Goal: Information Seeking & Learning: Learn about a topic

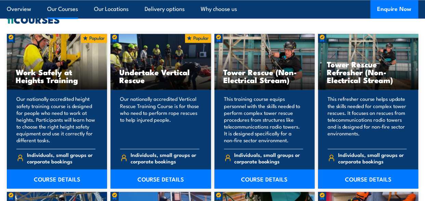
scroll to position [548, 0]
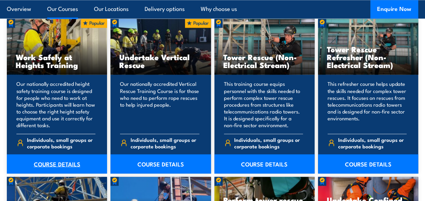
click at [65, 164] on link "COURSE DETAILS" at bounding box center [57, 163] width 100 height 19
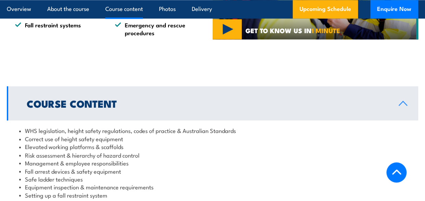
scroll to position [582, 0]
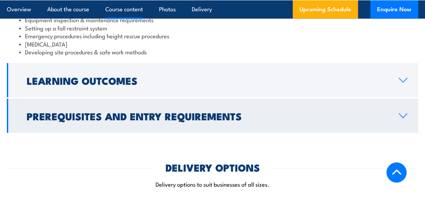
click at [292, 116] on h2 "Prerequisites and Entry Requirements" at bounding box center [207, 116] width 361 height 9
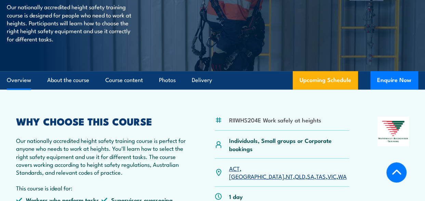
scroll to position [171, 0]
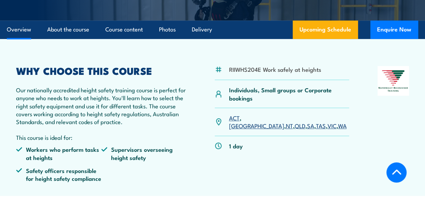
click at [249, 122] on link "[GEOGRAPHIC_DATA]" at bounding box center [256, 126] width 55 height 8
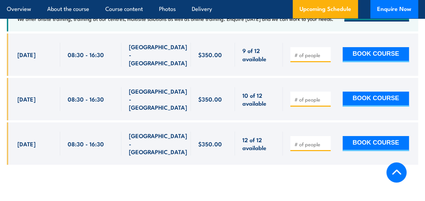
scroll to position [1076, 0]
